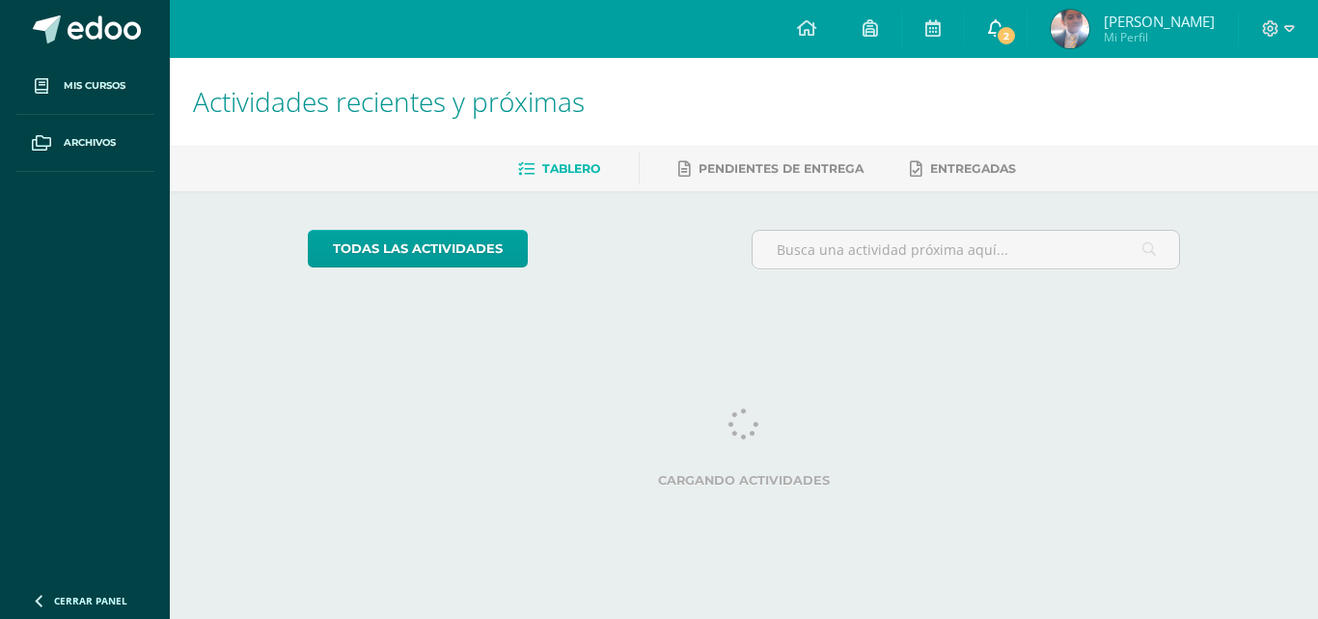
click at [1027, 22] on link "2" at bounding box center [996, 29] width 62 height 58
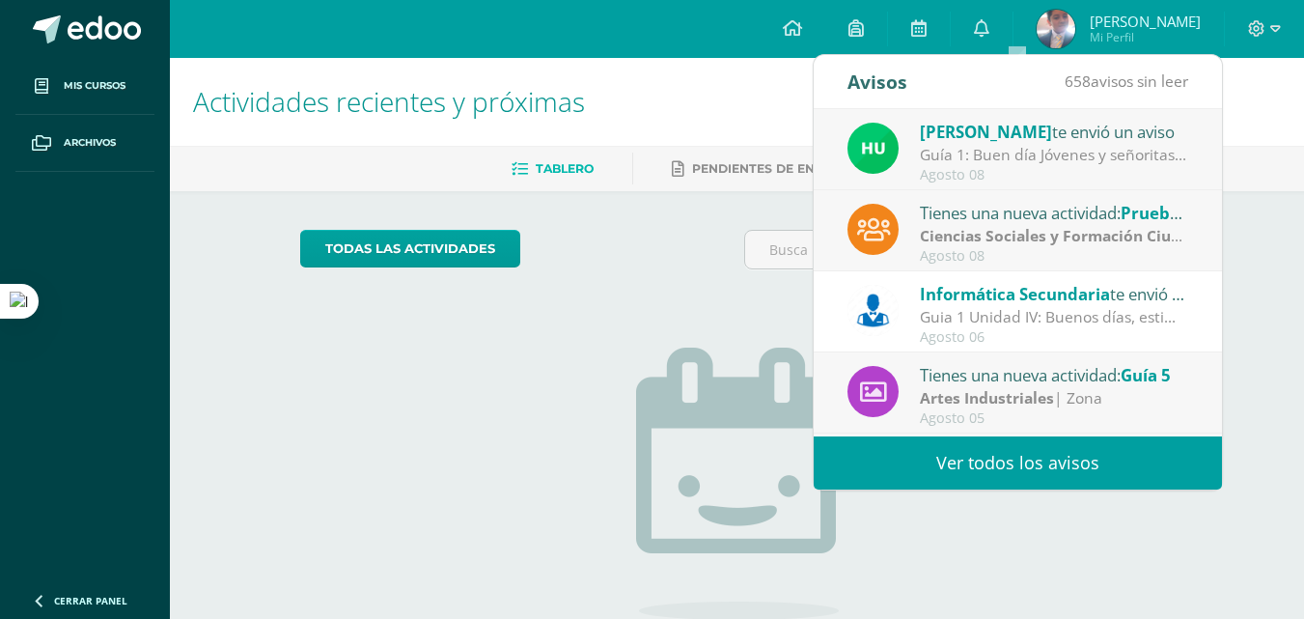
click at [974, 171] on div "Agosto 08" at bounding box center [1054, 175] width 268 height 16
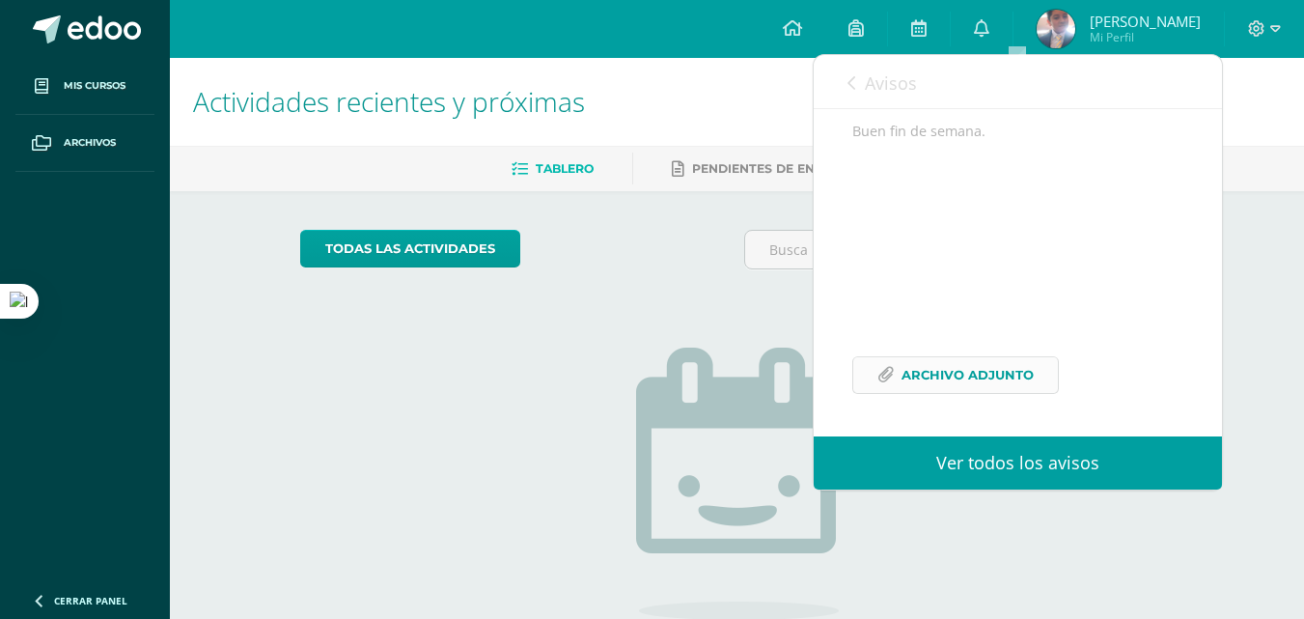
scroll to position [402, 0]
click at [1015, 390] on span "Archivo Adjunto" at bounding box center [967, 375] width 132 height 36
click at [897, 83] on span "Avisos" at bounding box center [891, 82] width 52 height 23
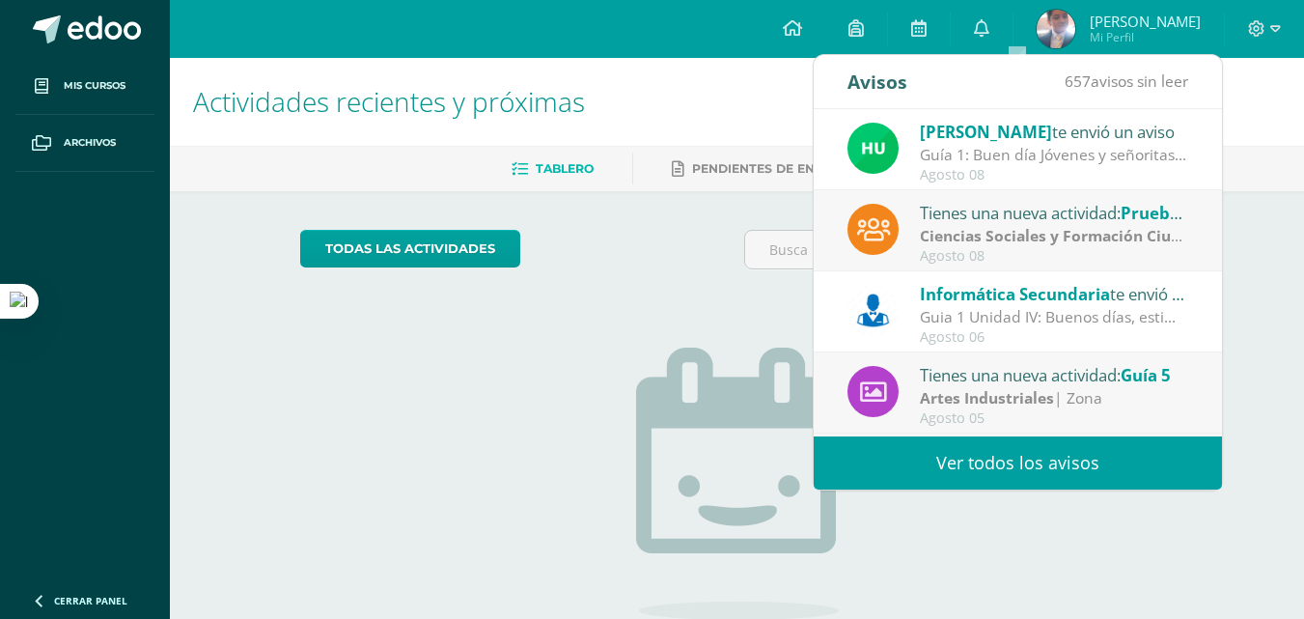
click at [1065, 235] on strong "Ciencias Sociales y Formación Ciudadana e Interculturalidad" at bounding box center [1145, 235] width 451 height 21
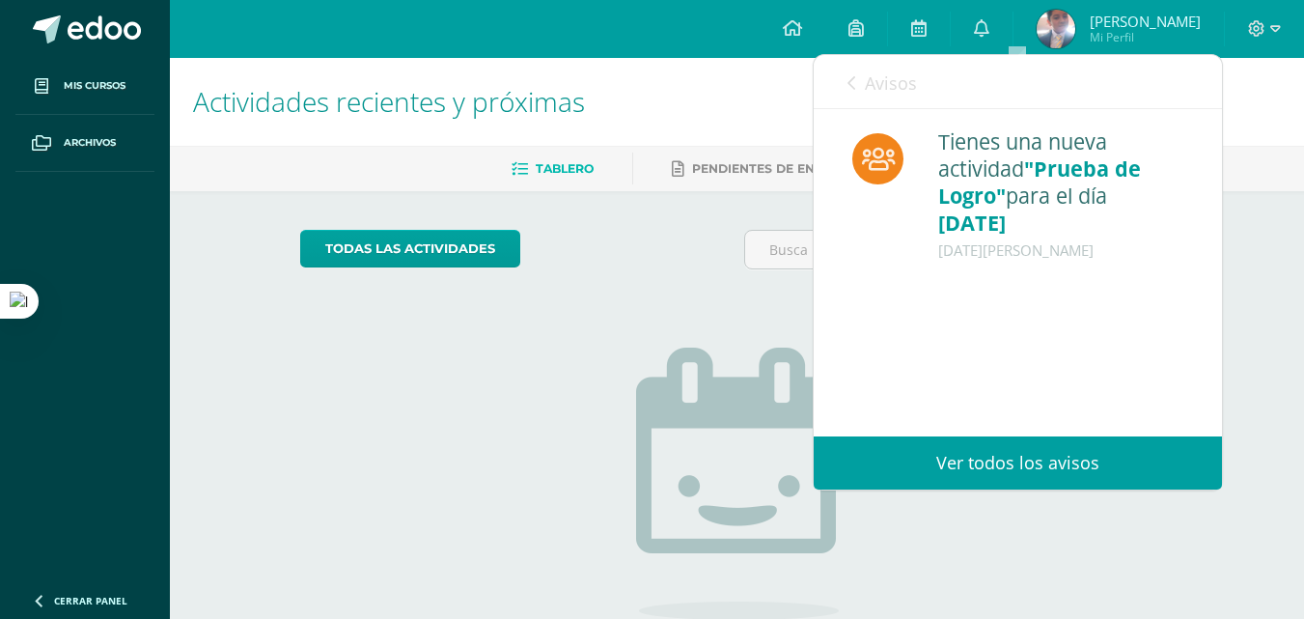
scroll to position [0, 0]
click at [863, 87] on link "Avisos" at bounding box center [881, 82] width 69 height 55
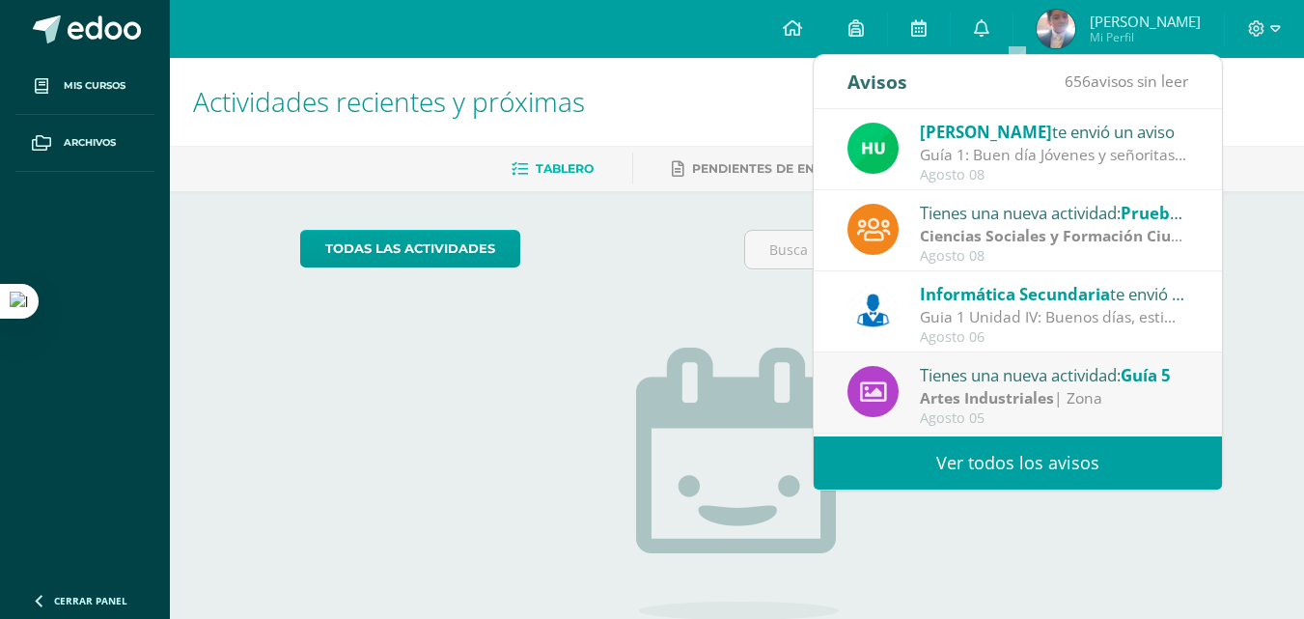
click at [1087, 328] on div "Guia 1 Unidad IV: Buenos días, estimados estudiantes, es un gusto saludarles po…" at bounding box center [1054, 317] width 268 height 22
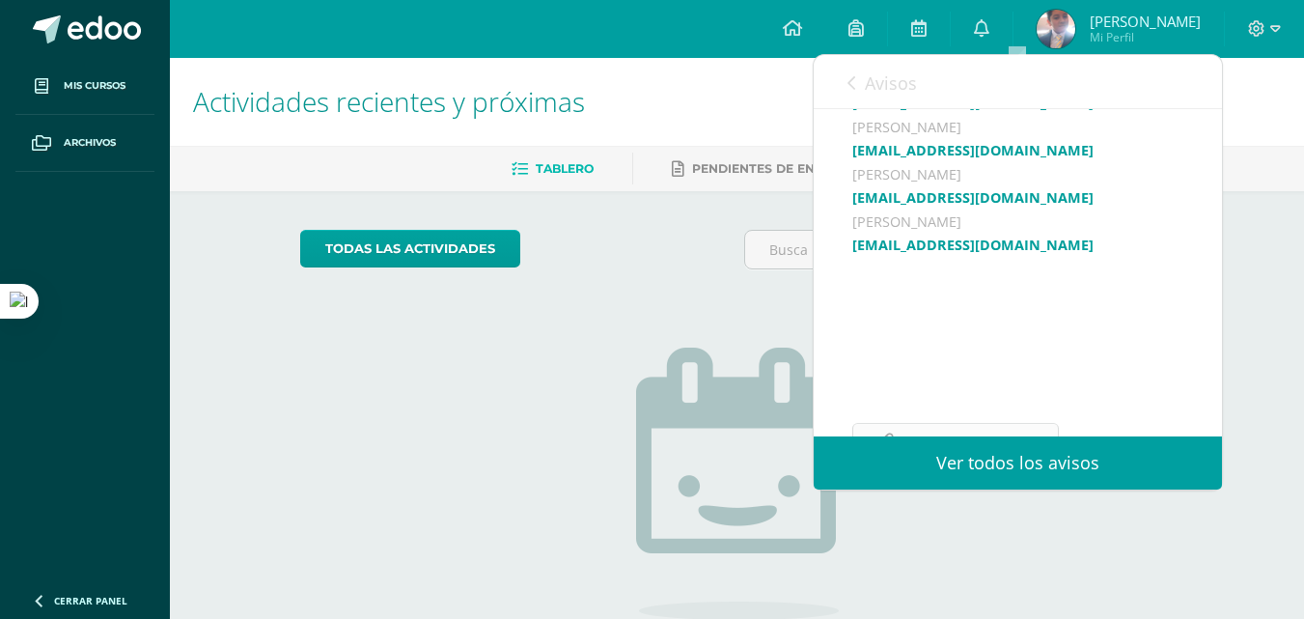
scroll to position [755, 0]
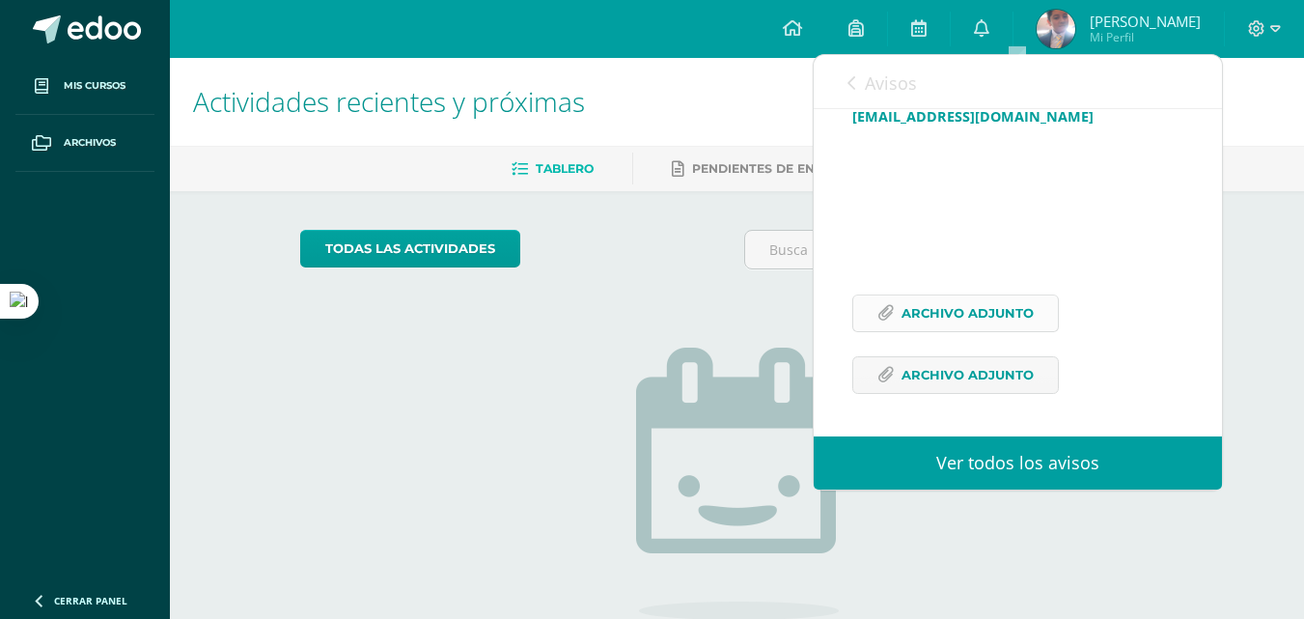
click at [998, 307] on span "Archivo Adjunto" at bounding box center [967, 313] width 132 height 36
click at [1001, 366] on span "Archivo Adjunto" at bounding box center [967, 375] width 132 height 36
click at [867, 84] on span "Avisos" at bounding box center [891, 82] width 52 height 23
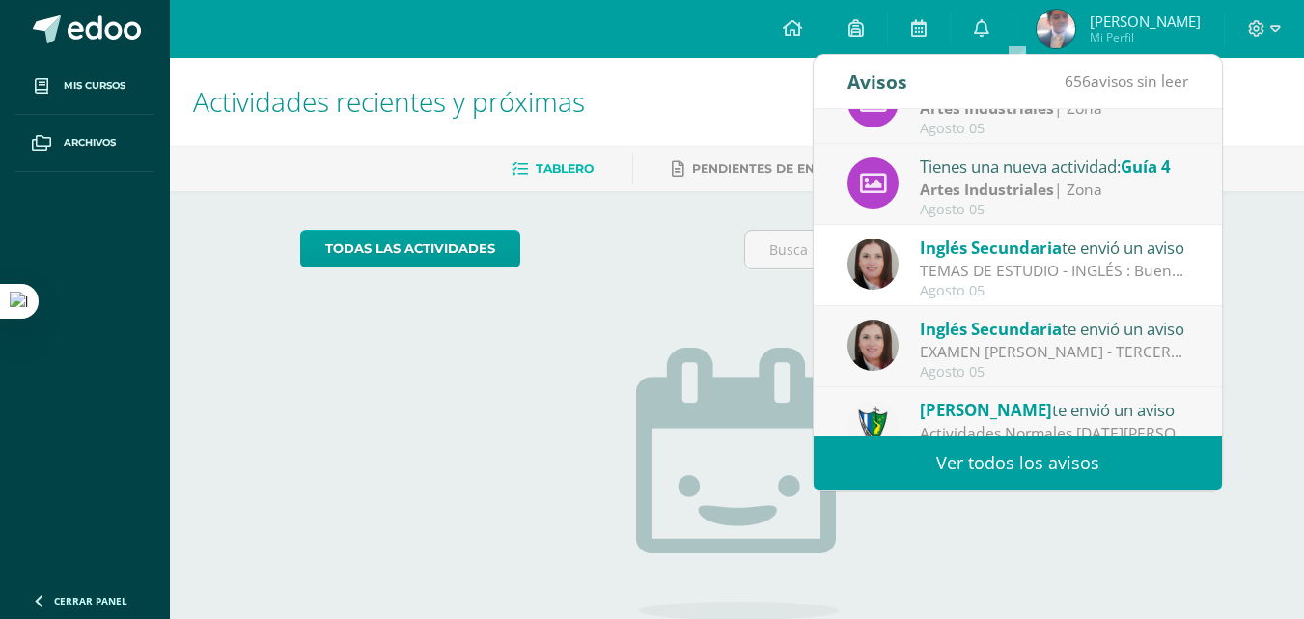
scroll to position [321, 0]
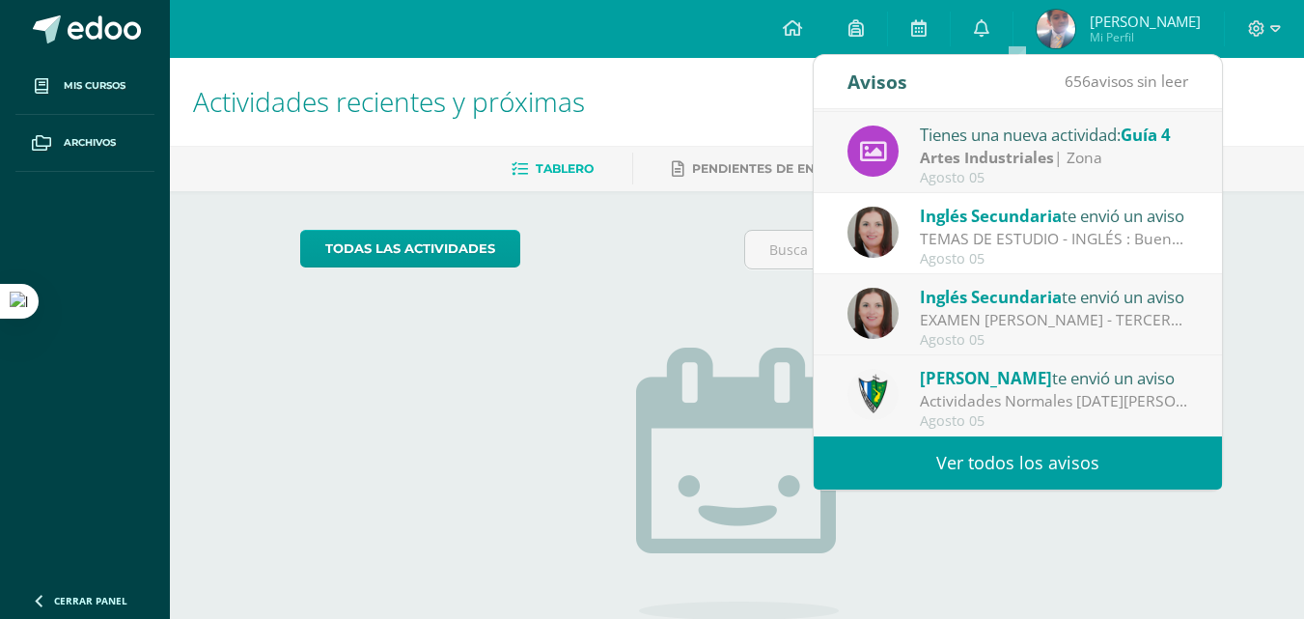
click at [1114, 527] on div "todas las Actividades No tienes actividades Échale un vistazo a los demás perío…" at bounding box center [736, 489] width 950 height 596
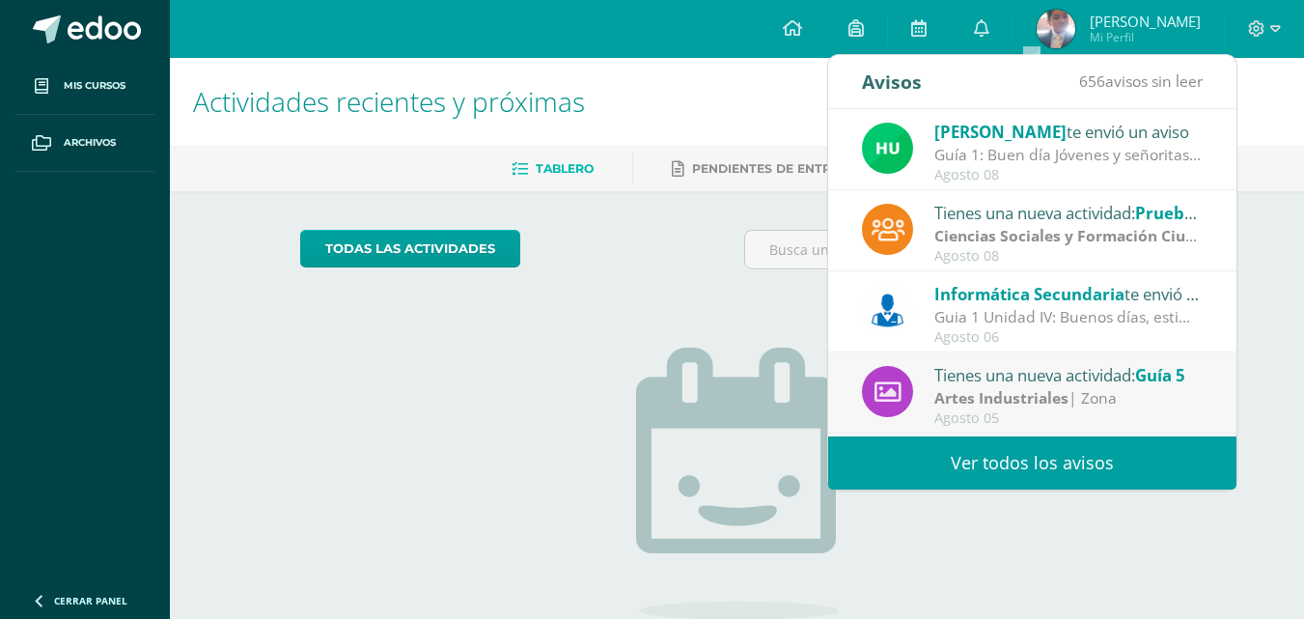
click at [1016, 298] on span "Informática Secundaria" at bounding box center [1029, 294] width 190 height 22
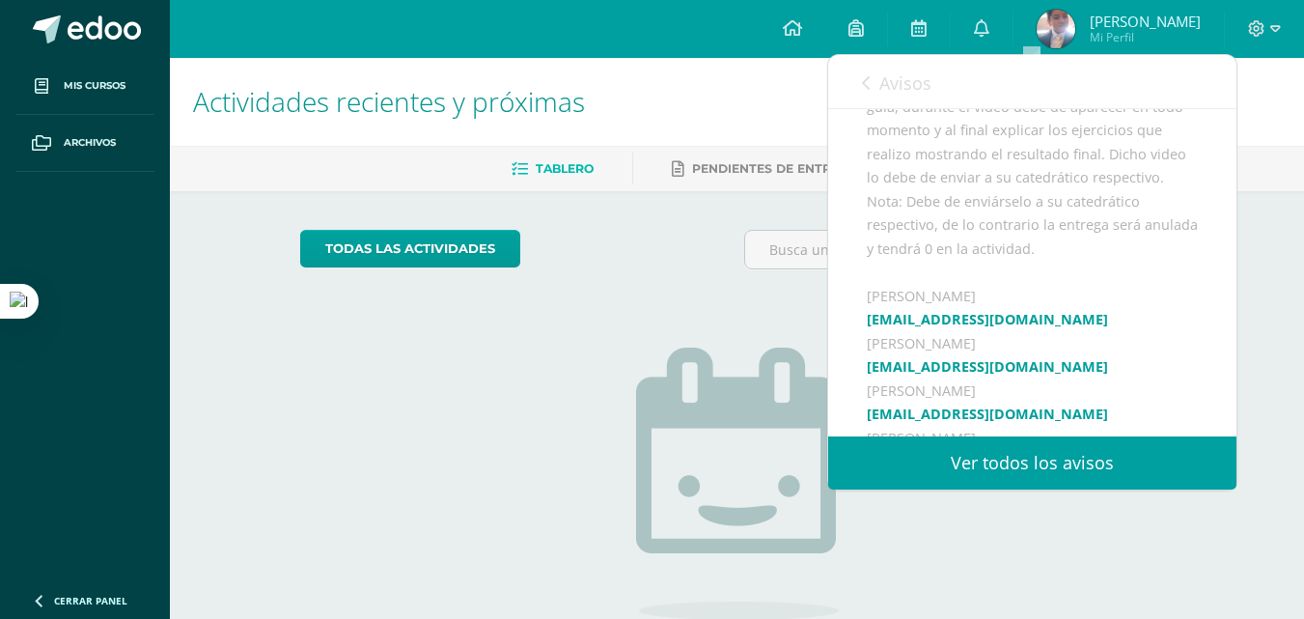
scroll to position [289, 0]
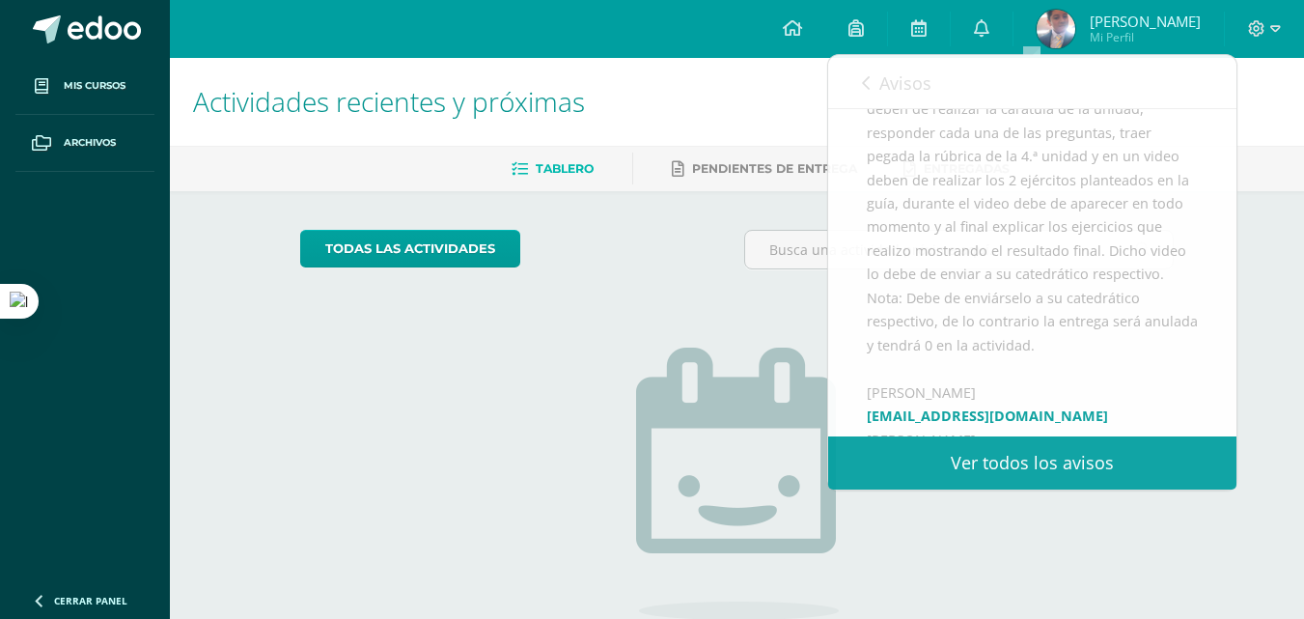
click at [564, 89] on span "Actividades recientes y próximas" at bounding box center [389, 101] width 392 height 37
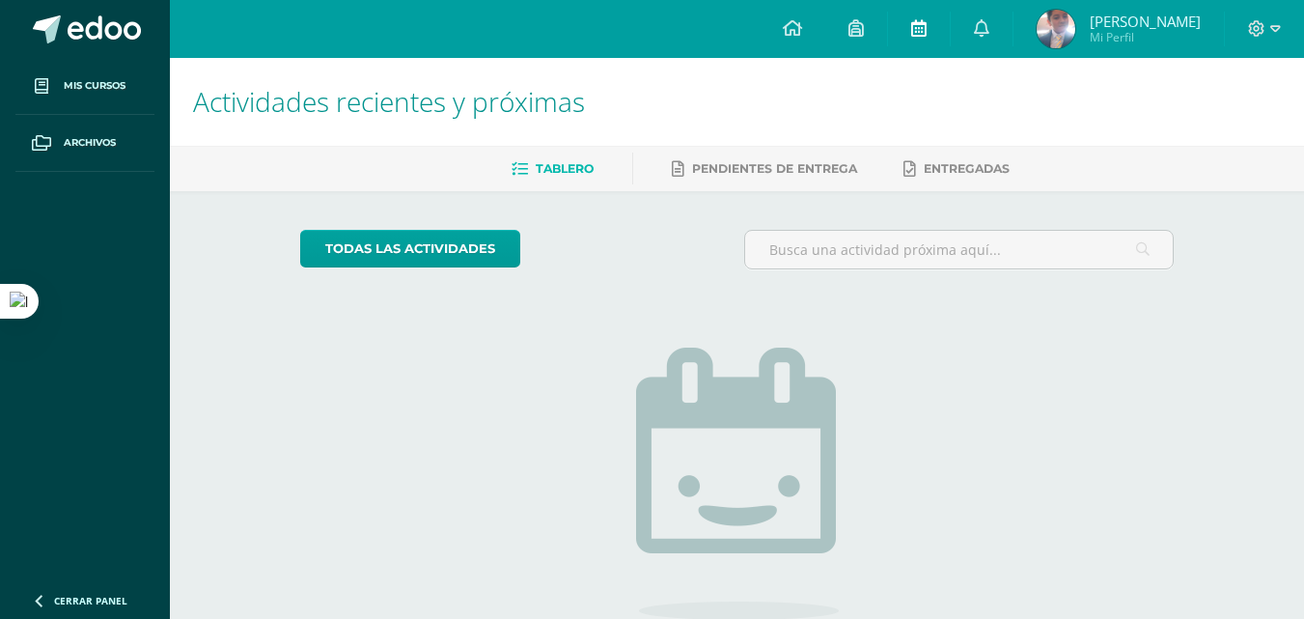
click at [926, 34] on icon at bounding box center [918, 27] width 15 height 17
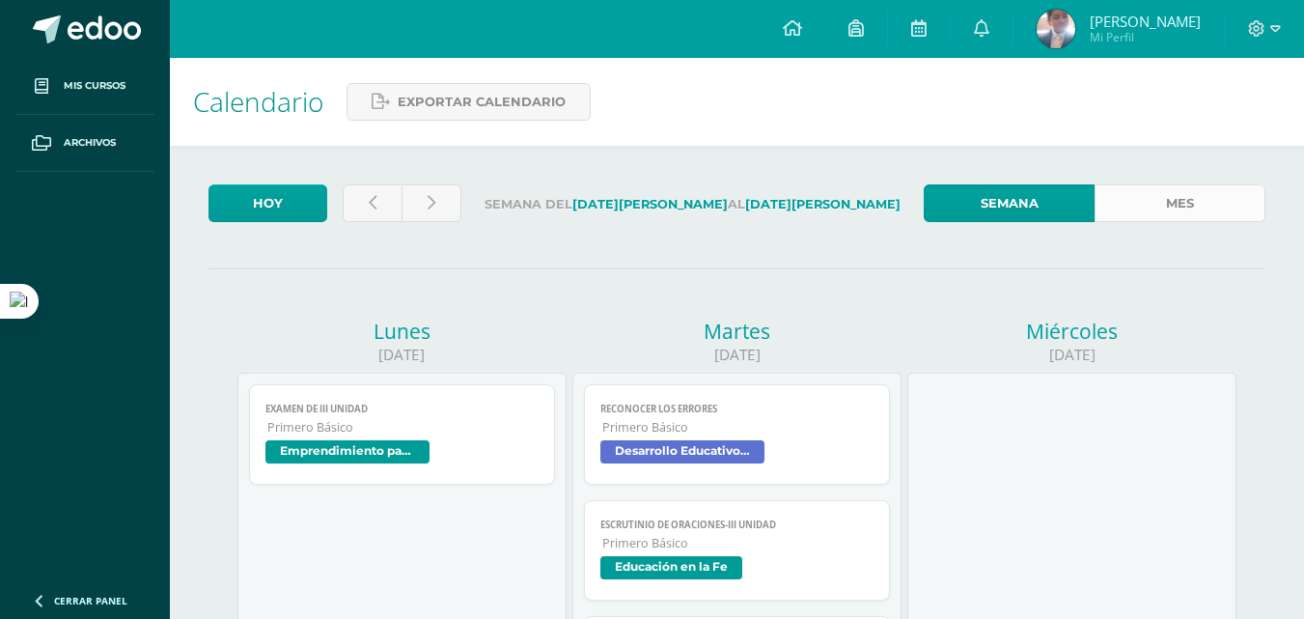
click at [1094, 208] on link "Mes" at bounding box center [1179, 203] width 171 height 38
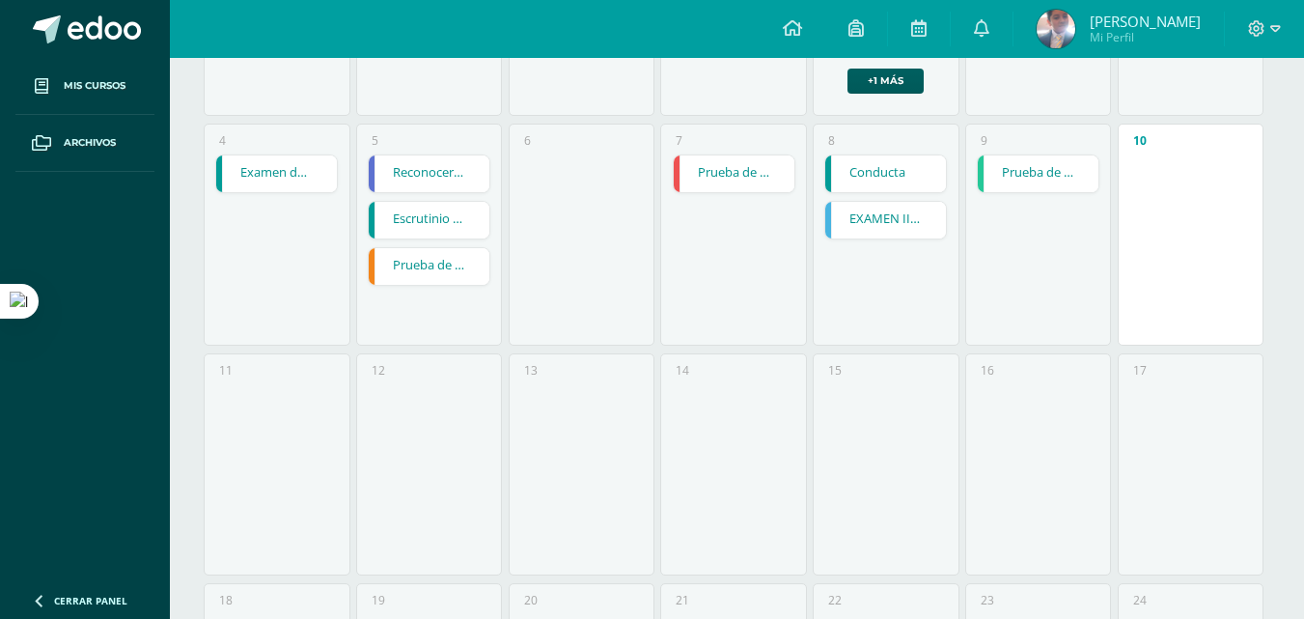
scroll to position [338, 0]
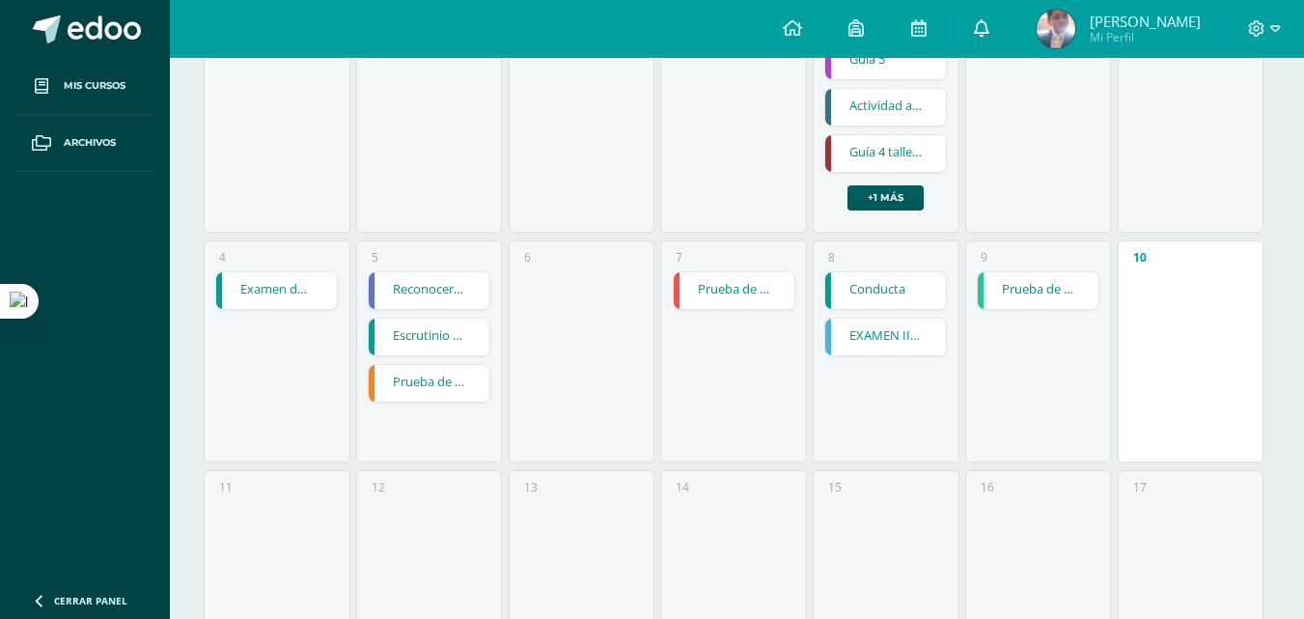
click at [998, 14] on link at bounding box center [981, 29] width 62 height 58
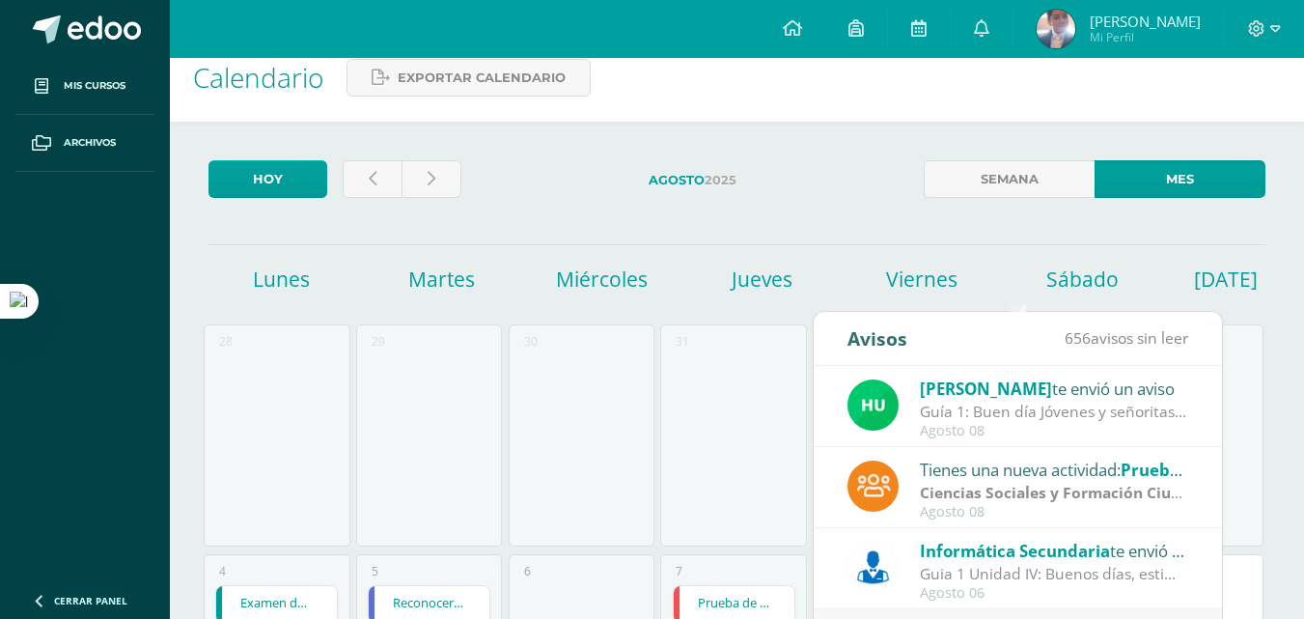
scroll to position [0, 0]
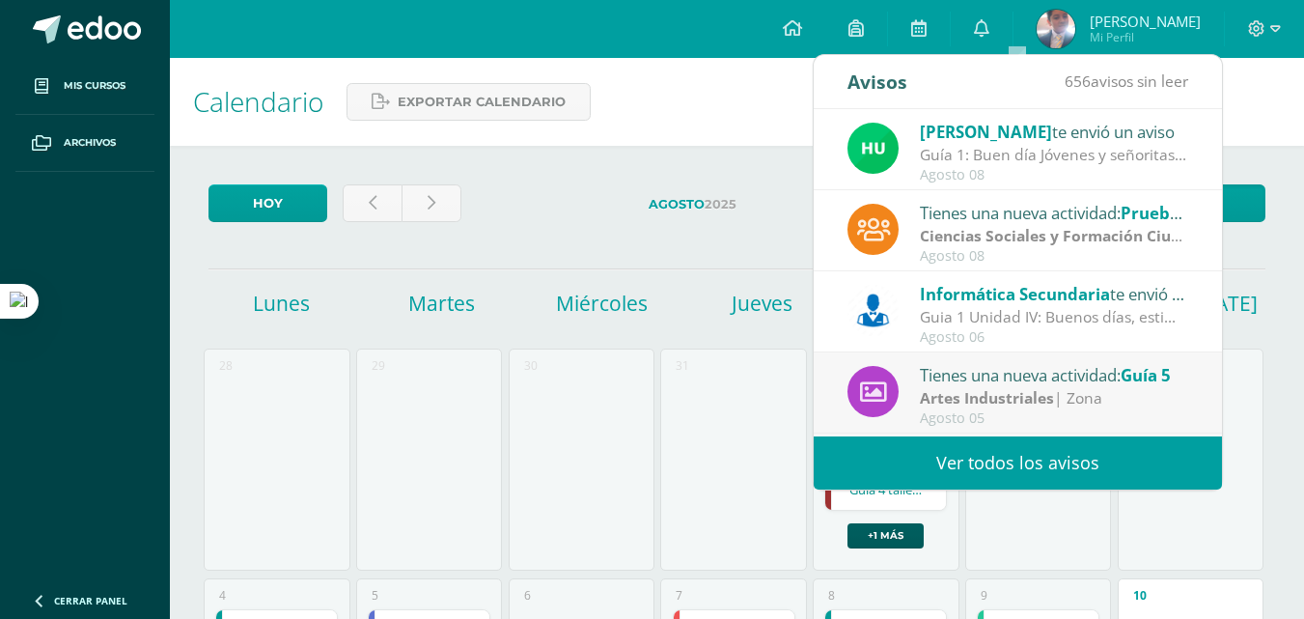
click at [489, 377] on div "29" at bounding box center [429, 459] width 146 height 222
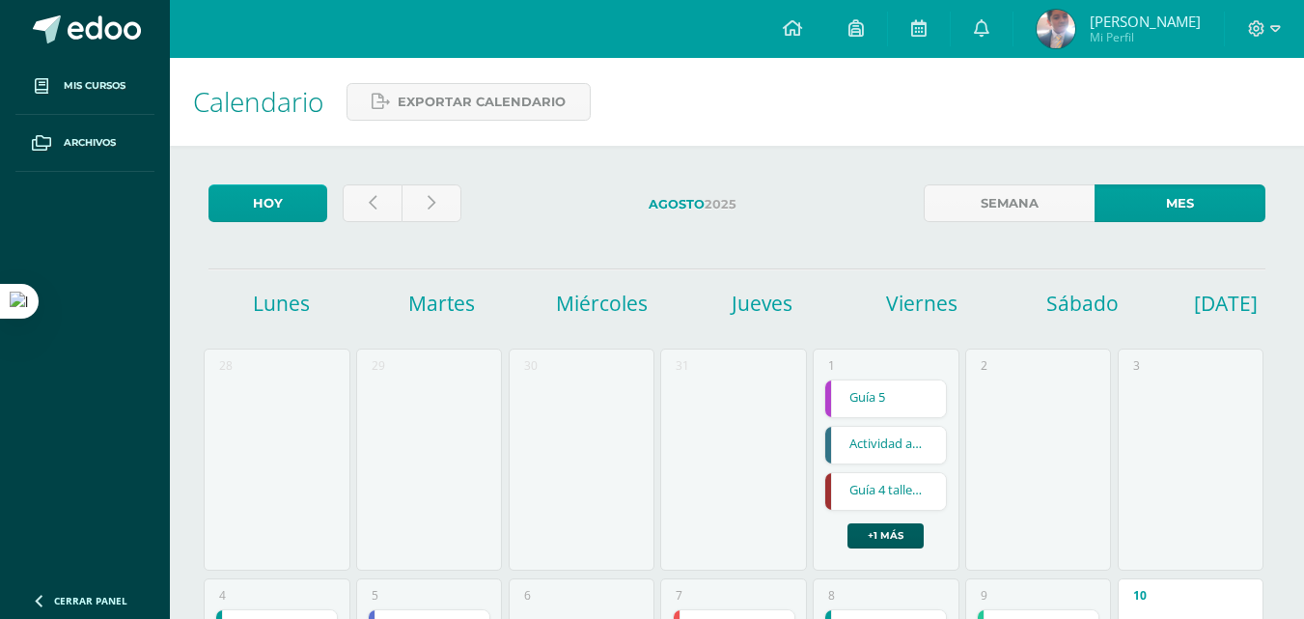
click at [863, 228] on div "[DATE]" at bounding box center [692, 207] width 447 height 47
click at [1012, 50] on link at bounding box center [981, 29] width 62 height 58
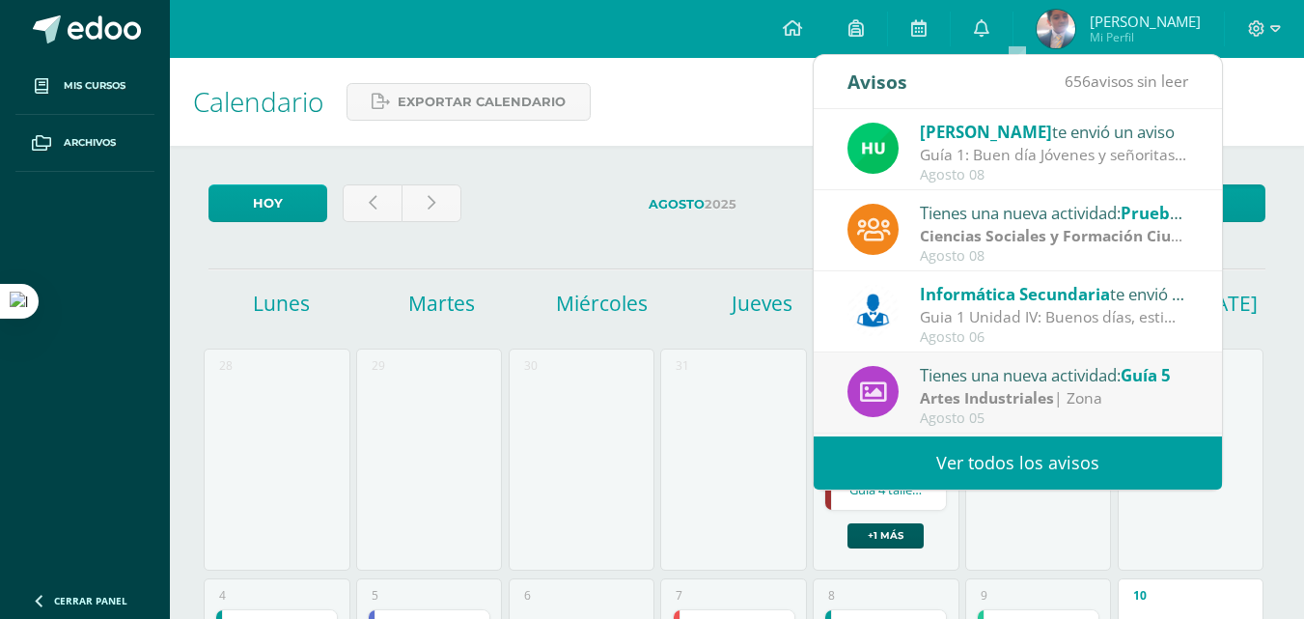
click at [1008, 333] on div "Agosto 06" at bounding box center [1054, 337] width 268 height 16
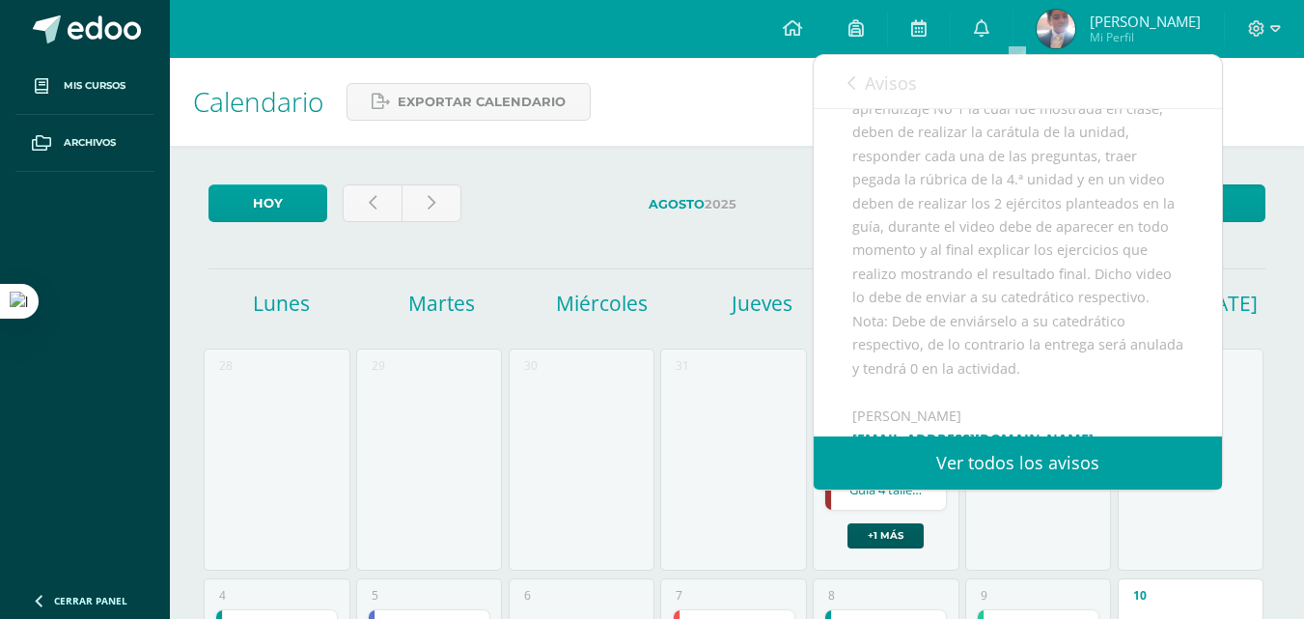
scroll to position [386, 0]
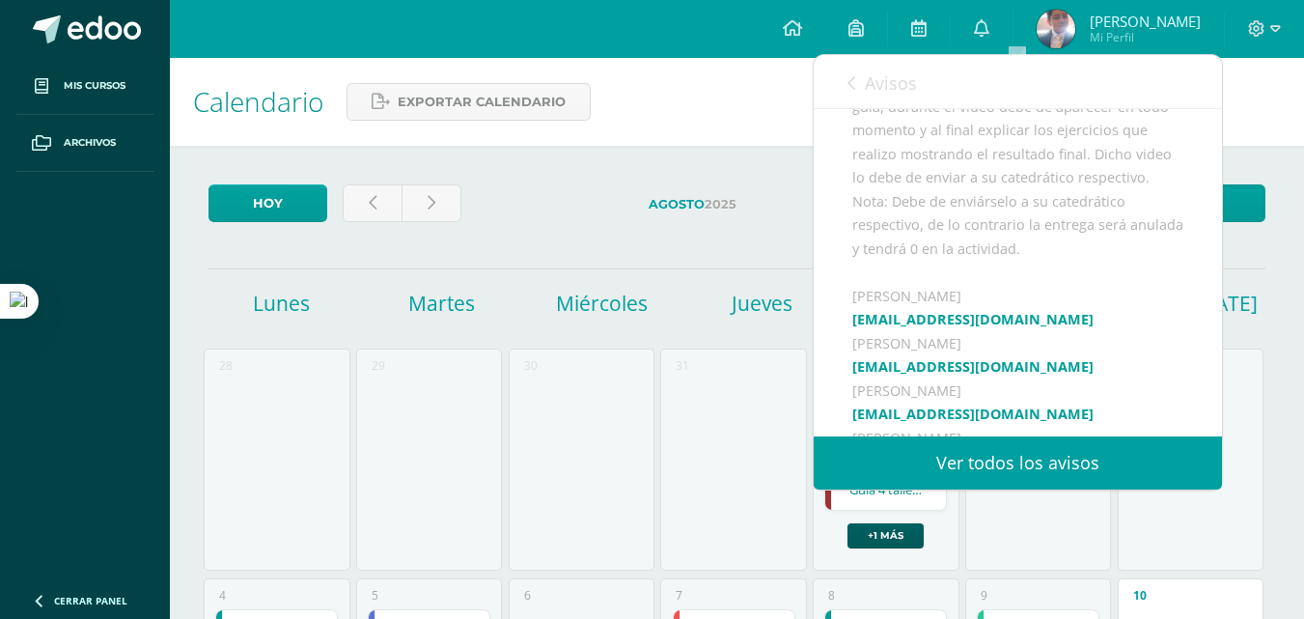
drag, startPoint x: 994, startPoint y: 200, endPoint x: 1147, endPoint y: 197, distance: 153.5
click at [1147, 197] on div "Buenos días, estimados estudiantes, es un gusto saludarles por este medio, les …" at bounding box center [1017, 347] width 331 height 832
click at [1104, 285] on div "Buenos días, estimados estudiantes, es un gusto saludarles por este medio, les …" at bounding box center [1017, 347] width 331 height 832
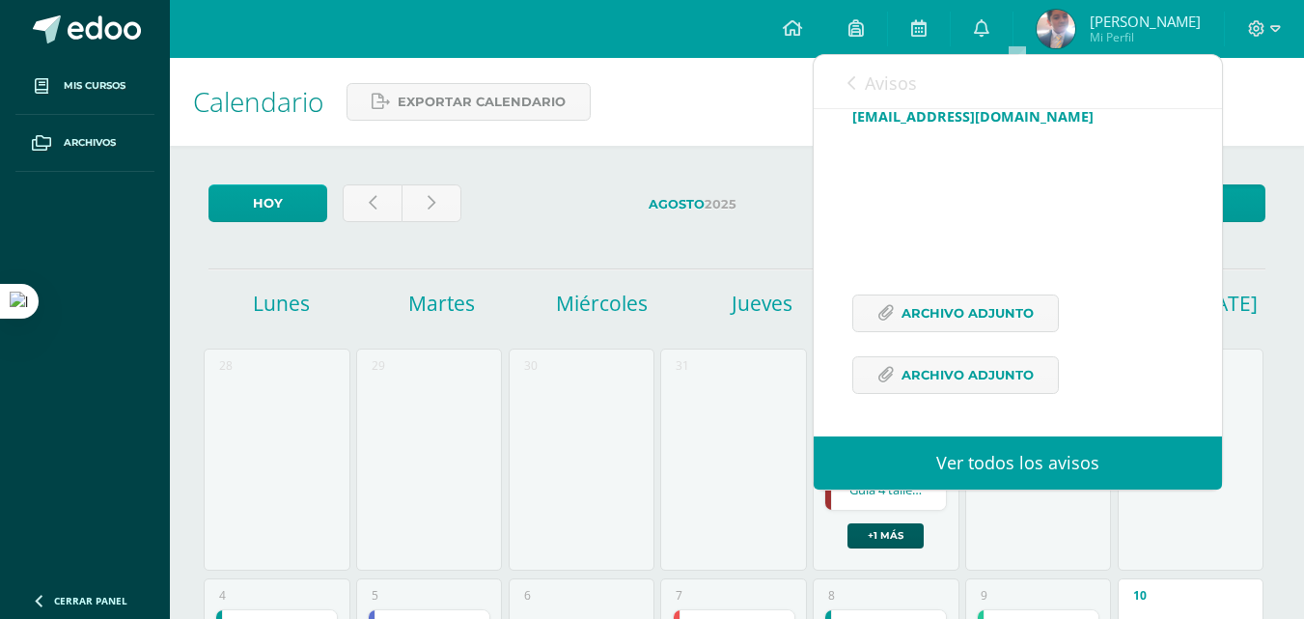
scroll to position [465, 0]
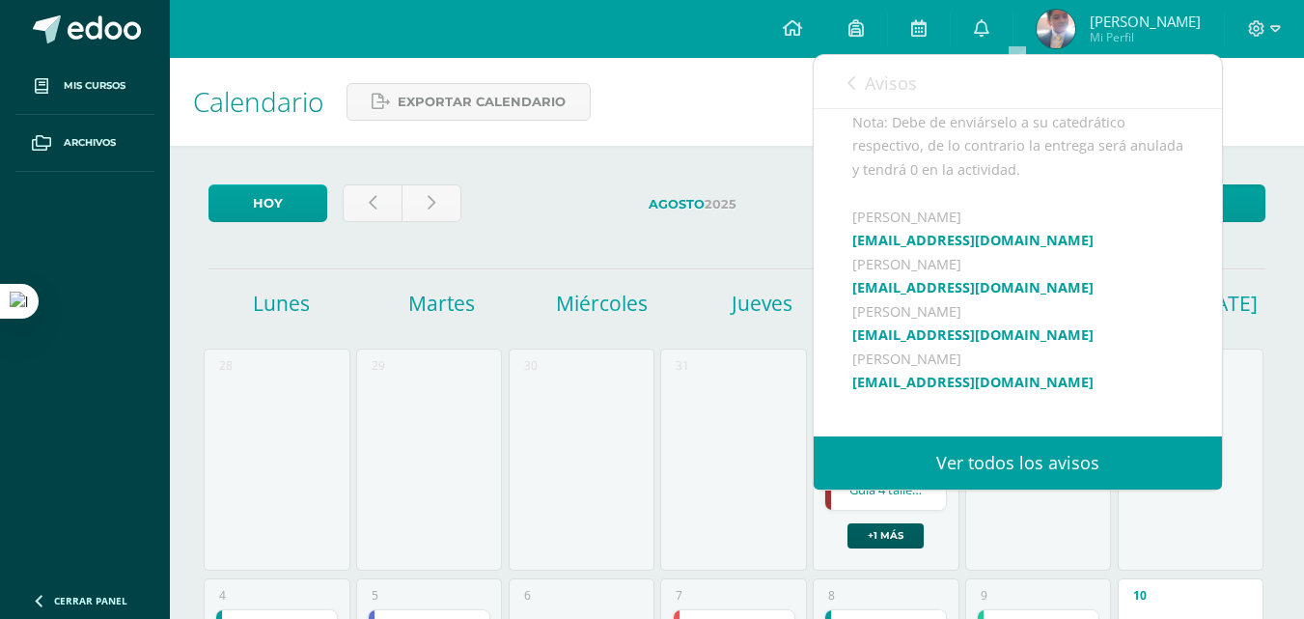
click at [997, 202] on div "Buenos días, estimados estudiantes, es un gusto saludarles por este medio, les …" at bounding box center [1017, 267] width 331 height 832
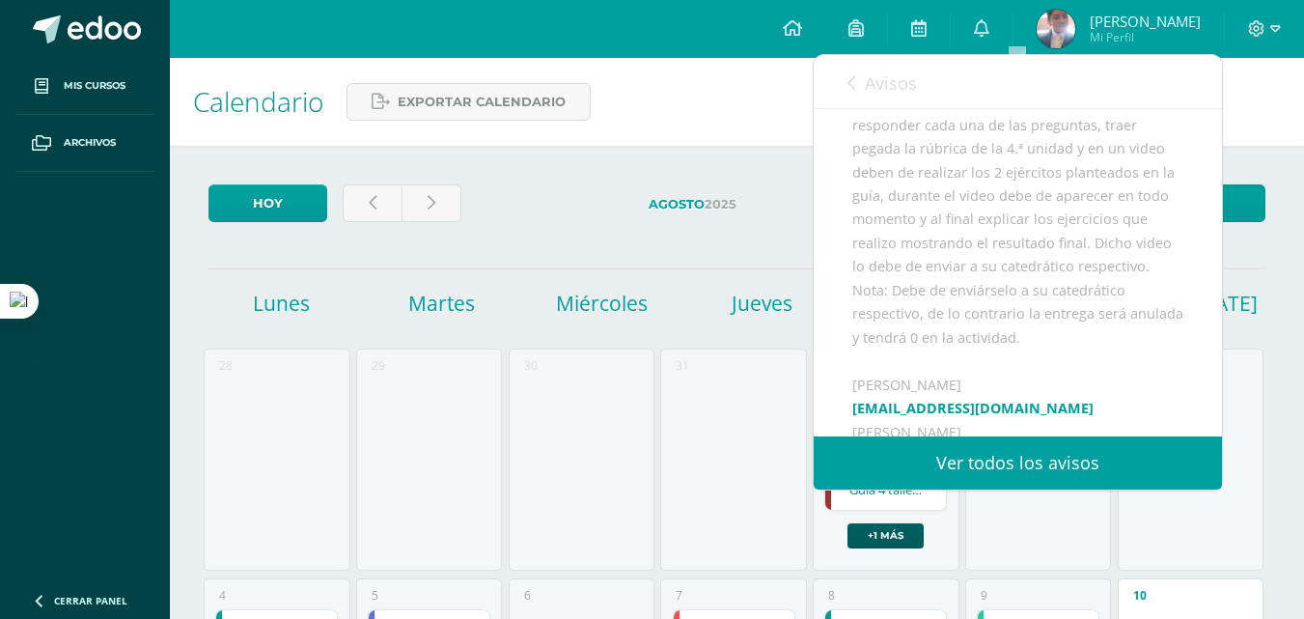
scroll to position [289, 0]
click at [739, 139] on div "Calendario Exportar calendario" at bounding box center [737, 102] width 1134 height 88
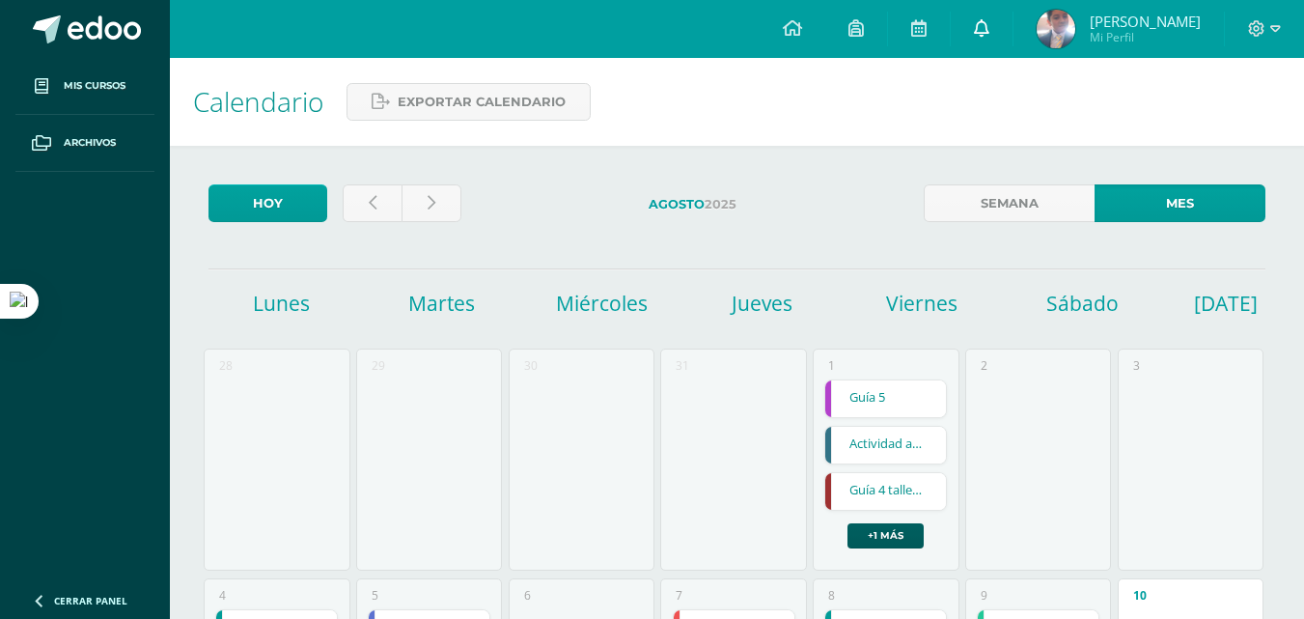
click at [1012, 32] on link at bounding box center [981, 29] width 62 height 58
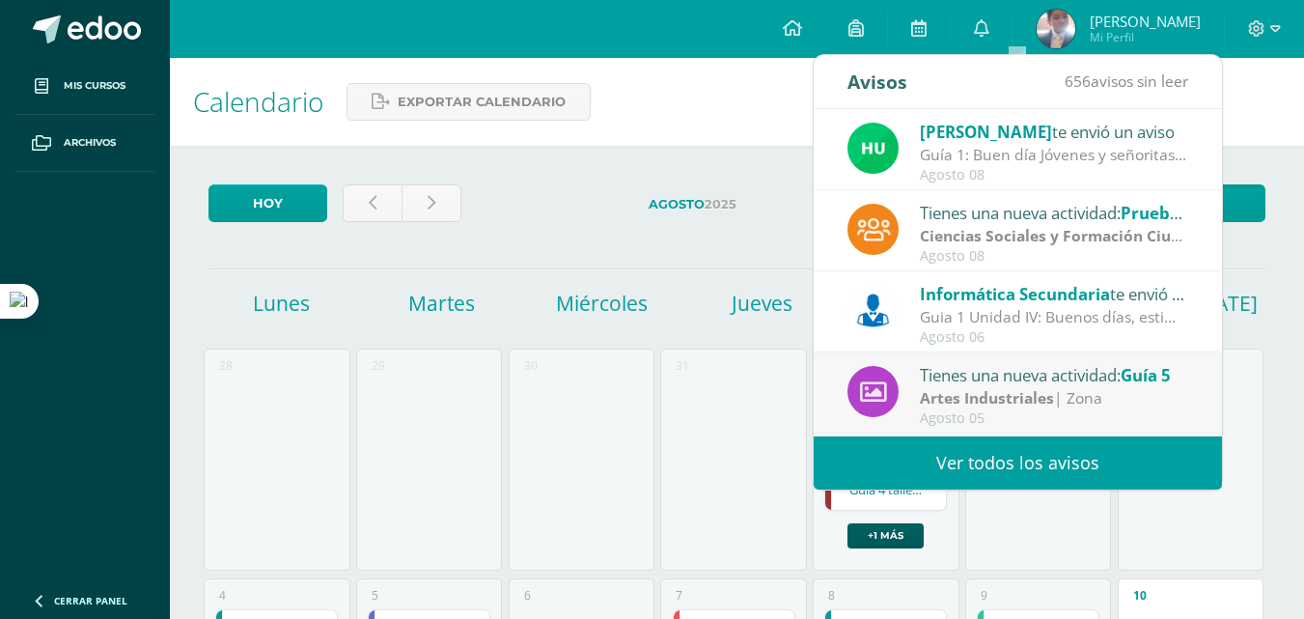
click at [1081, 317] on div "Guia 1 Unidad IV: Buenos días, estimados estudiantes, es un gusto saludarles po…" at bounding box center [1054, 317] width 268 height 22
